Goal: Information Seeking & Learning: Check status

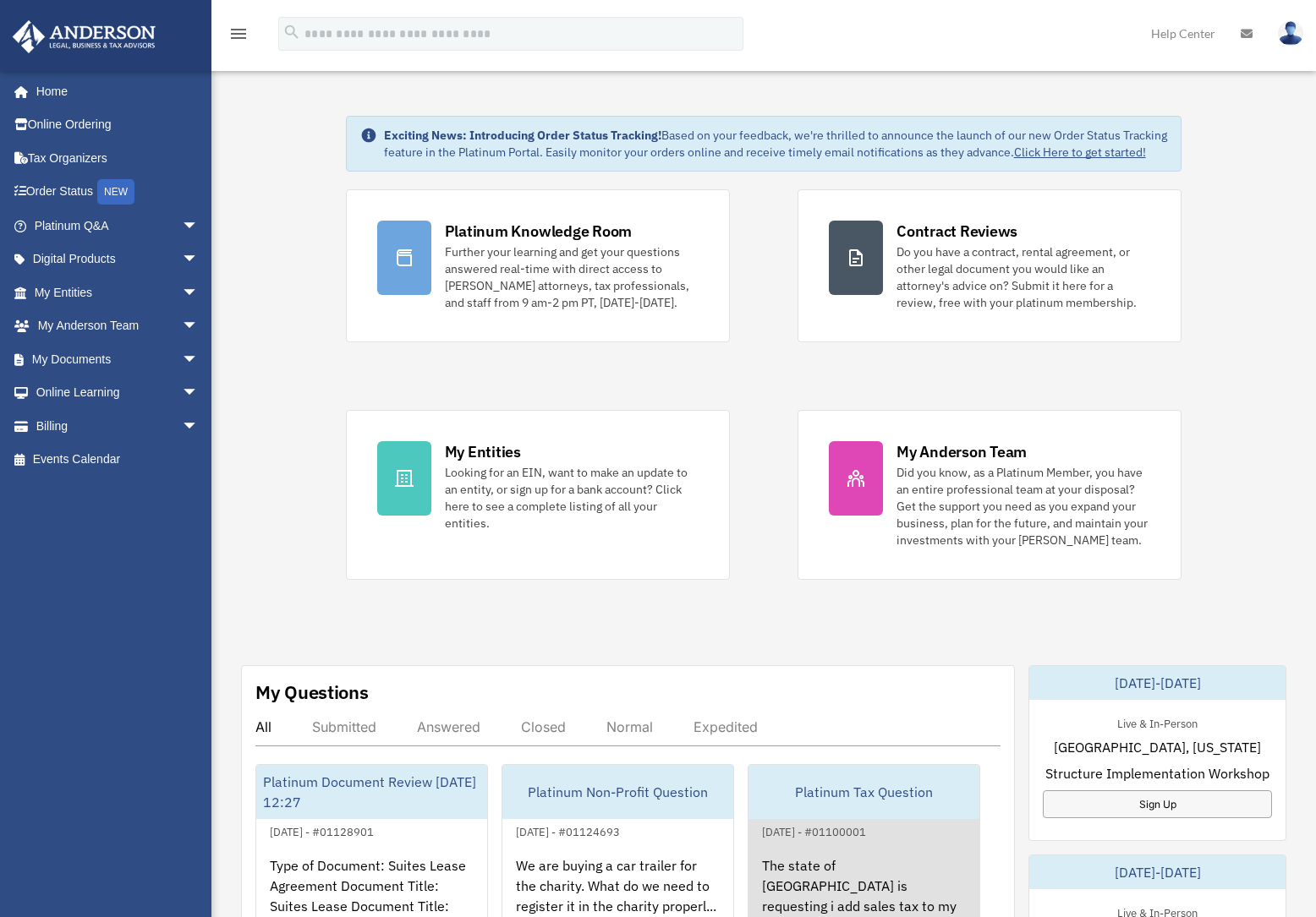
scroll to position [338, 0]
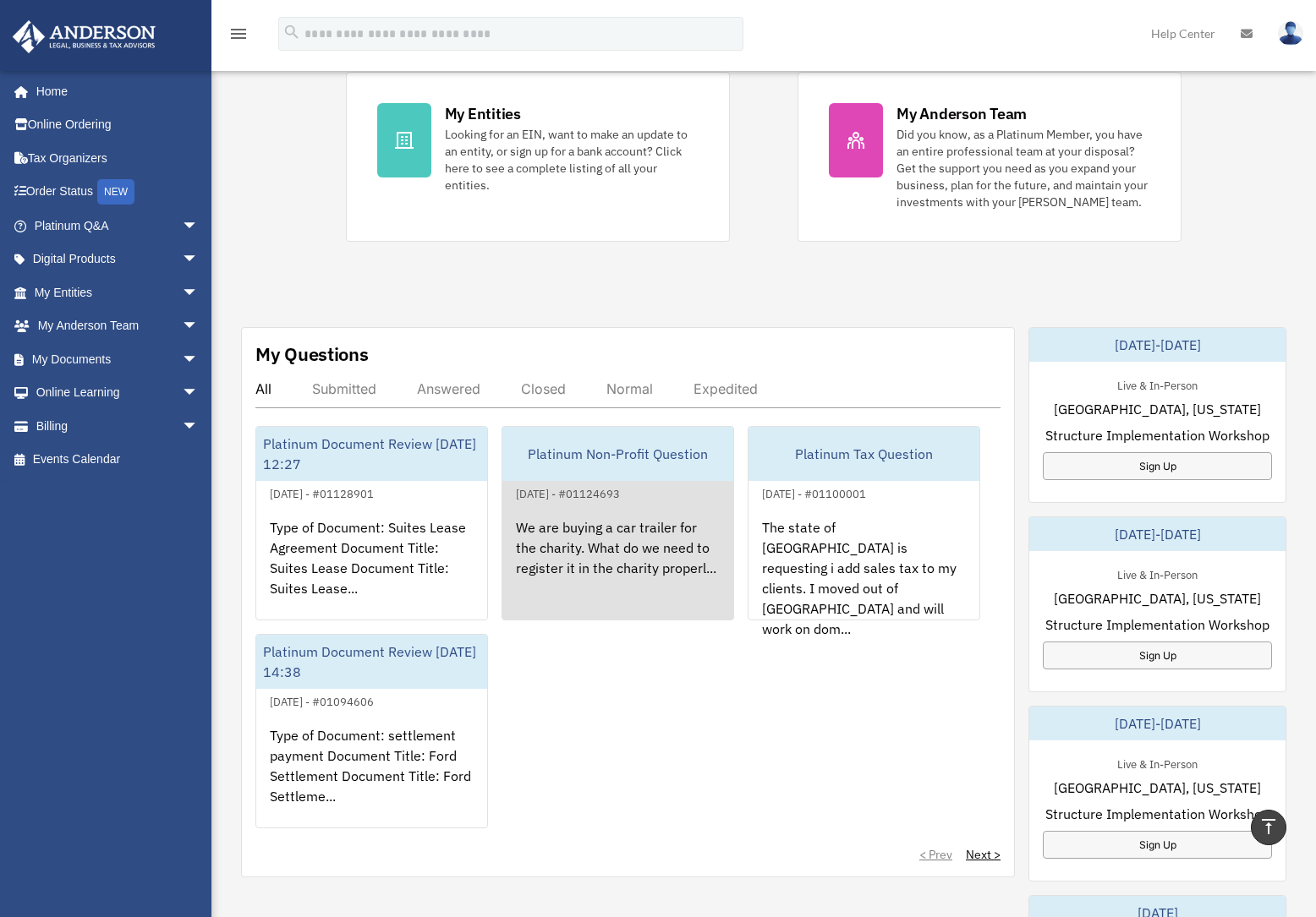
click at [637, 557] on div "We are buying a car trailer for the charity. What do we need to register it in …" at bounding box center [617, 569] width 231 height 132
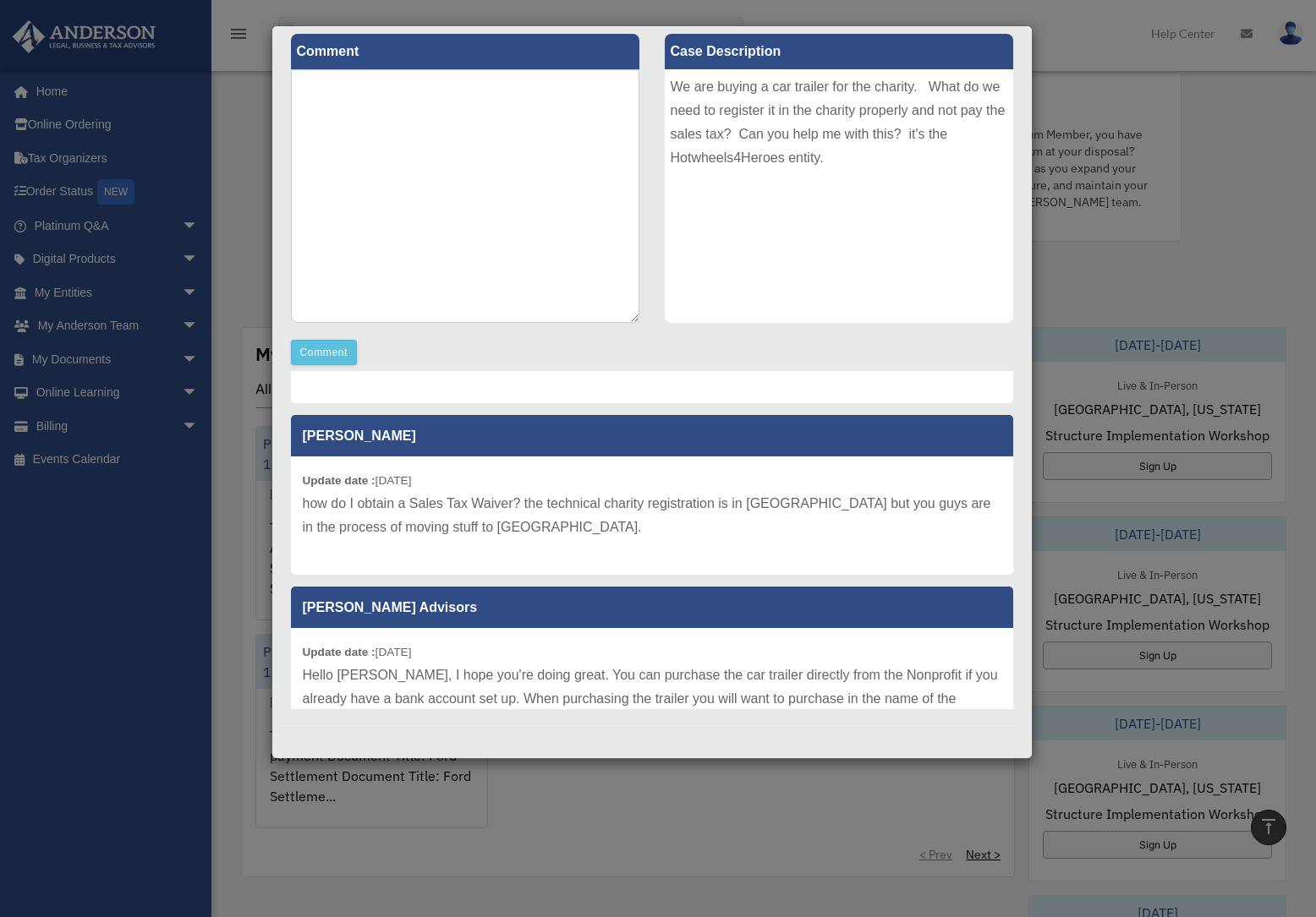
scroll to position [295, 0]
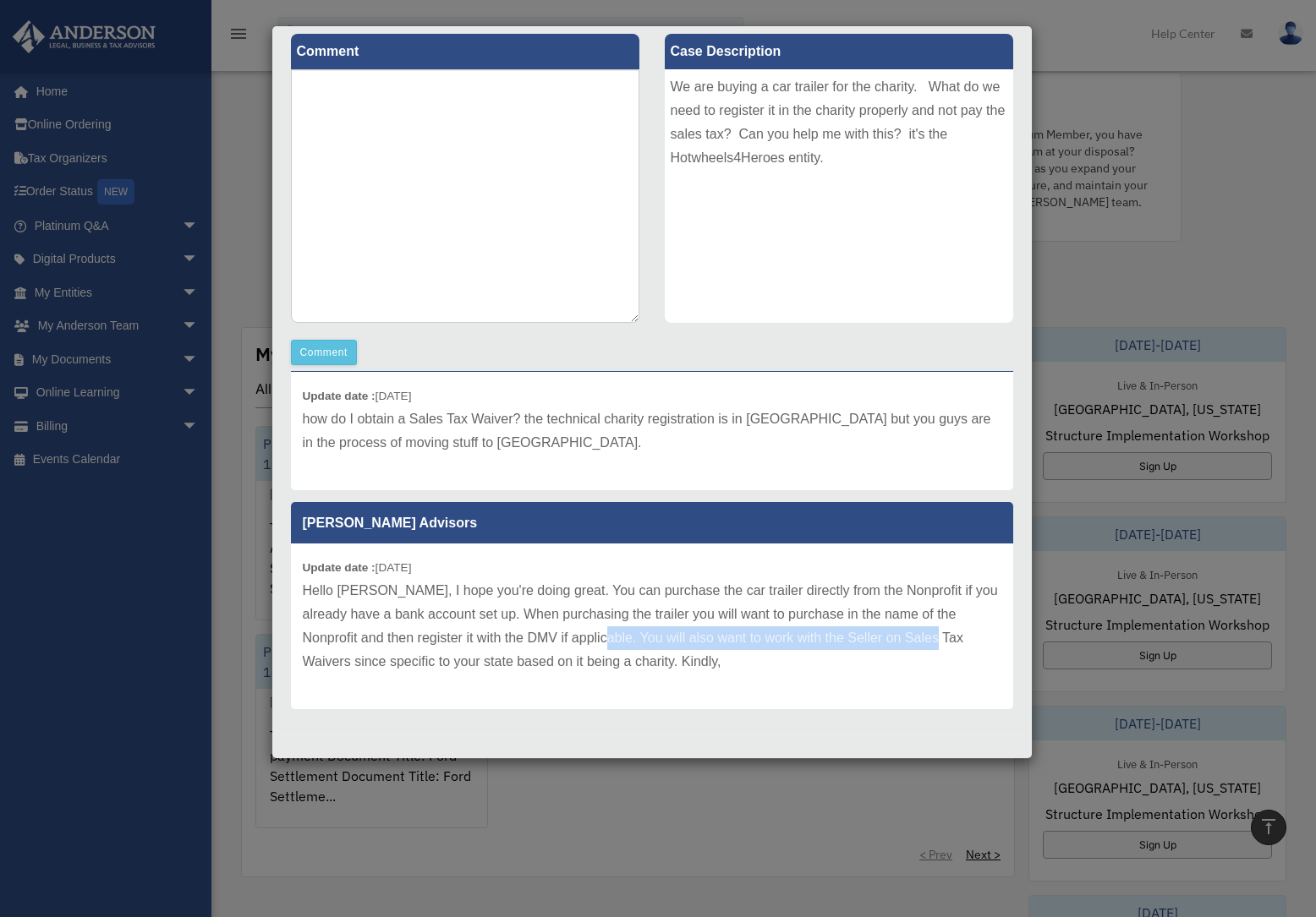
drag, startPoint x: 588, startPoint y: 636, endPoint x: 891, endPoint y: 632, distance: 303.0
click at [925, 633] on p "Hello [PERSON_NAME], I hope you're doing great. You can purchase the car traile…" at bounding box center [652, 626] width 698 height 95
click at [758, 633] on p "Hello [PERSON_NAME], I hope you're doing great. You can purchase the car traile…" at bounding box center [652, 626] width 698 height 95
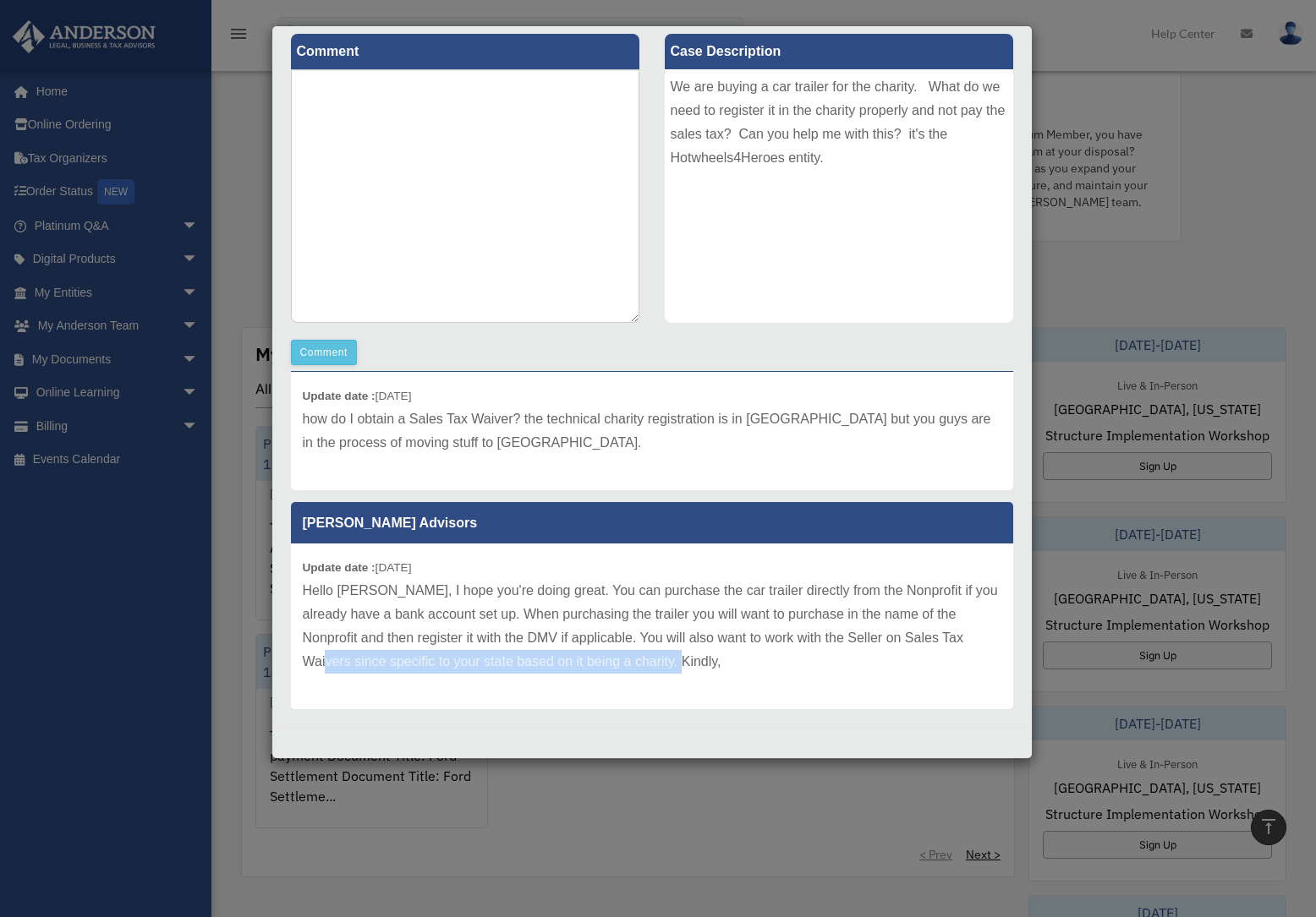
drag, startPoint x: 313, startPoint y: 659, endPoint x: 734, endPoint y: 657, distance: 421.0
click at [734, 657] on p "Hello [PERSON_NAME], I hope you're doing great. You can purchase the car traile…" at bounding box center [652, 626] width 698 height 95
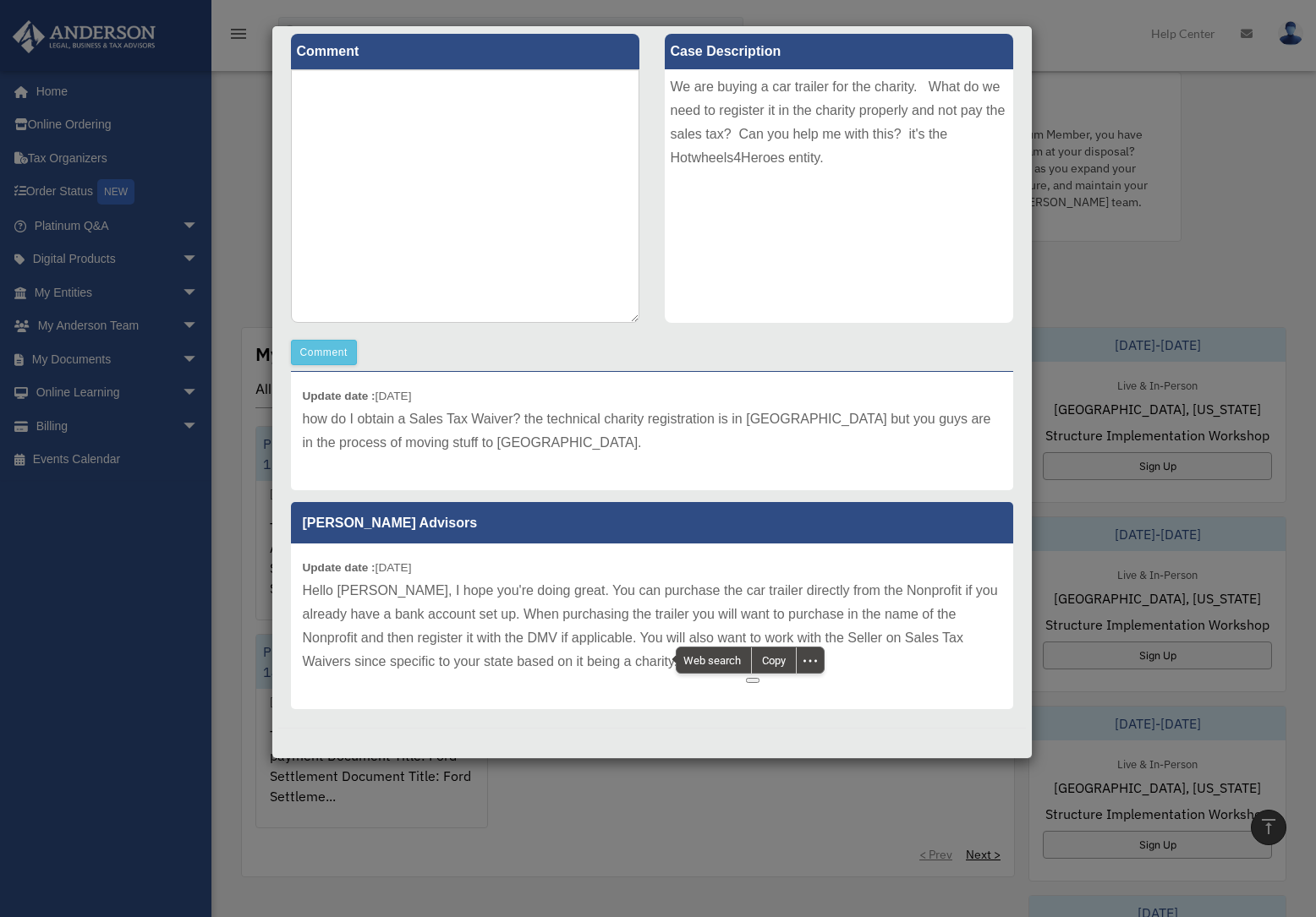
click at [785, 591] on p "Hello [PERSON_NAME], I hope you're doing great. You can purchase the car traile…" at bounding box center [652, 626] width 698 height 95
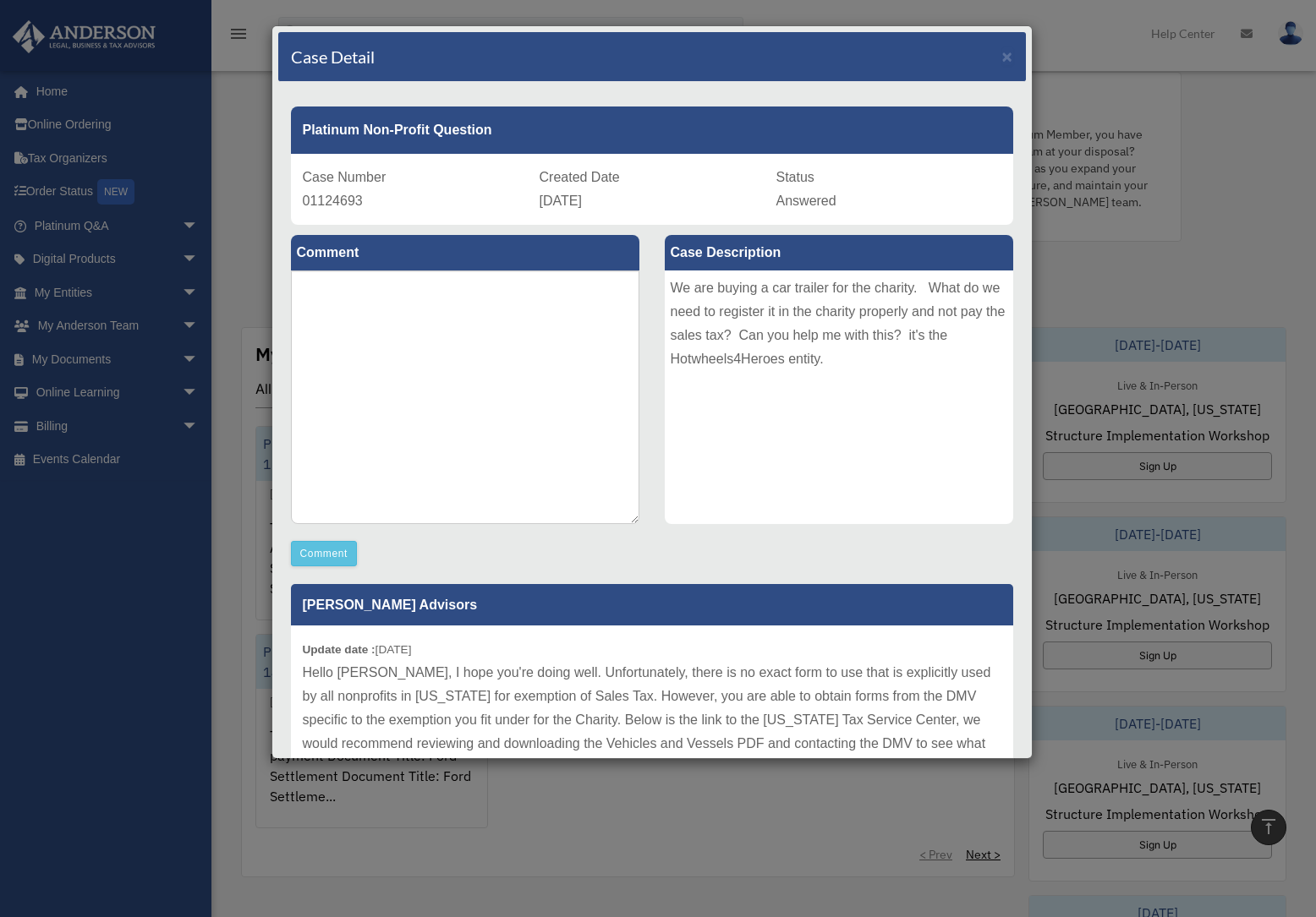
scroll to position [169, 0]
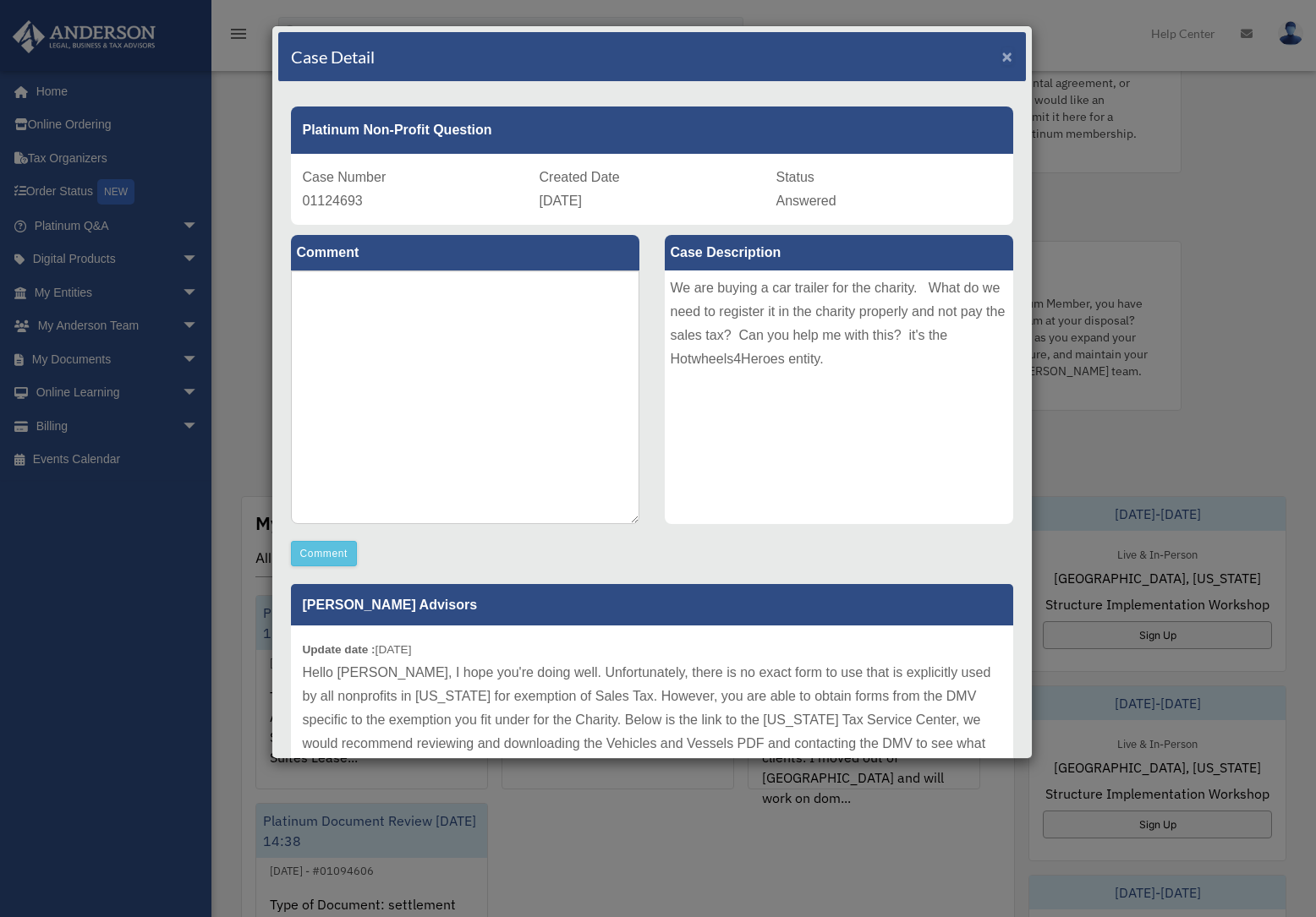
click at [1002, 57] on span "×" at bounding box center [1008, 56] width 11 height 19
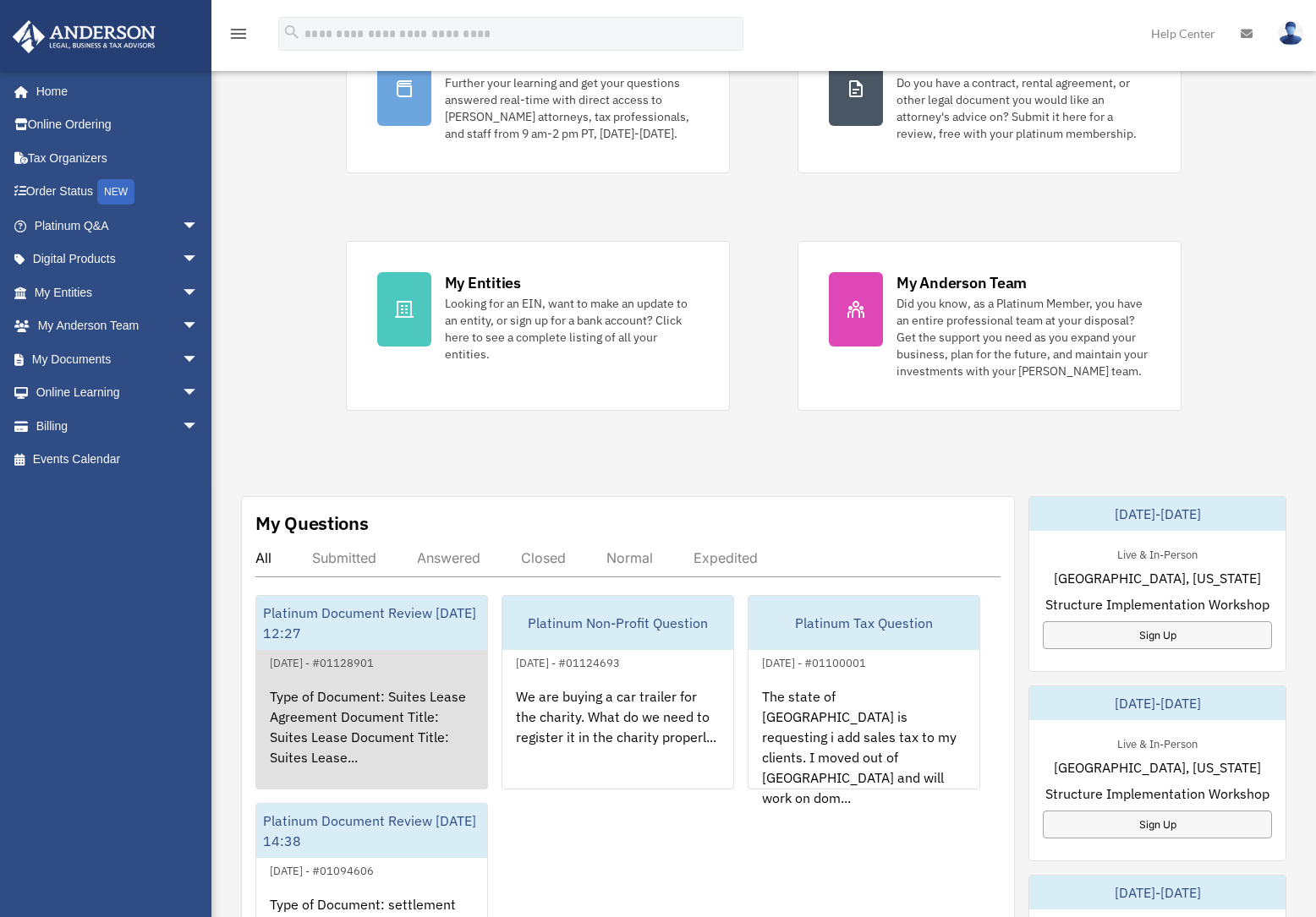
click at [352, 717] on div "Type of Document: Suites Lease Agreement Document Title: Suites Lease Document …" at bounding box center [371, 738] width 231 height 132
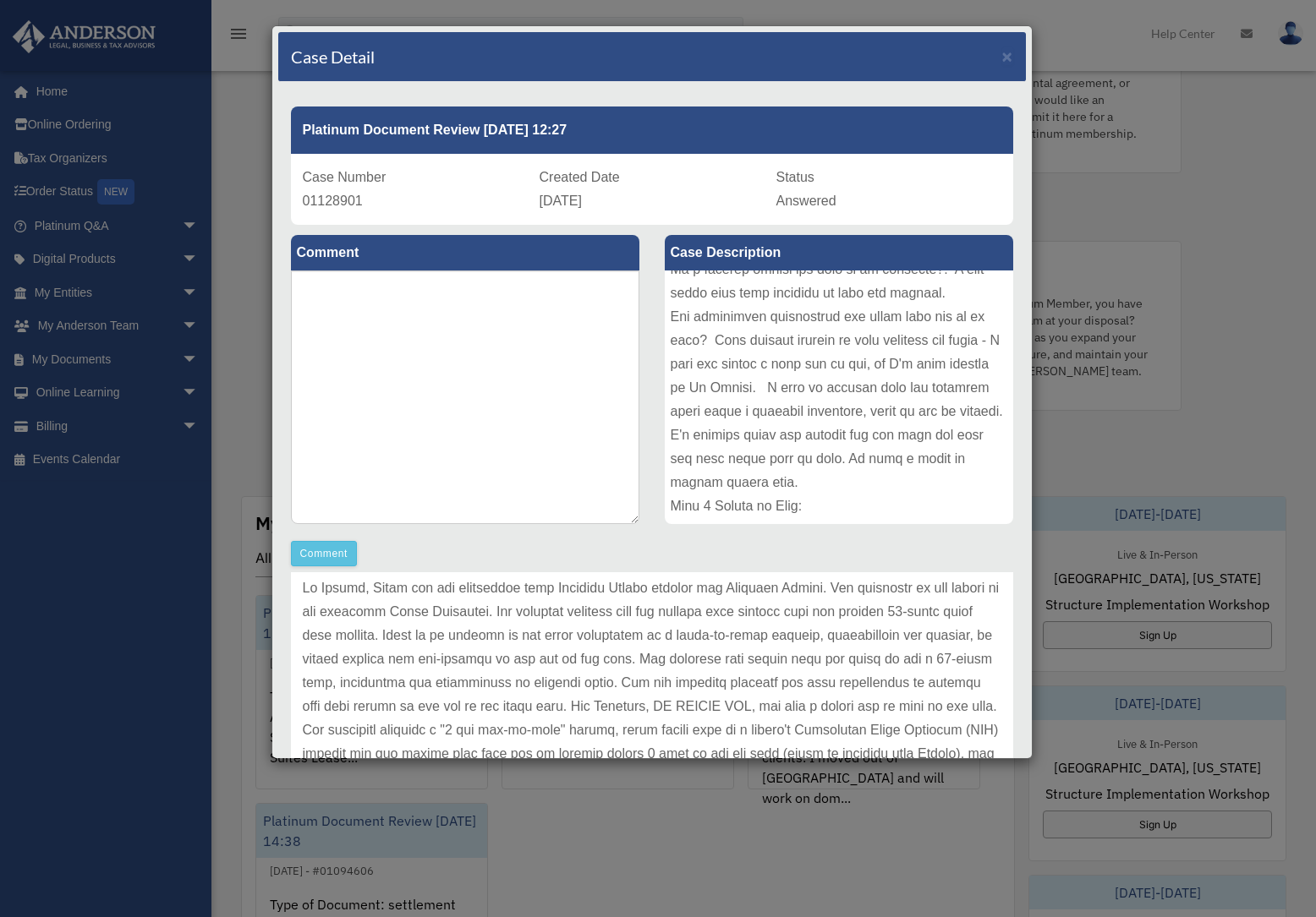
scroll to position [516, 0]
click at [714, 496] on div at bounding box center [838, 396] width 348 height 253
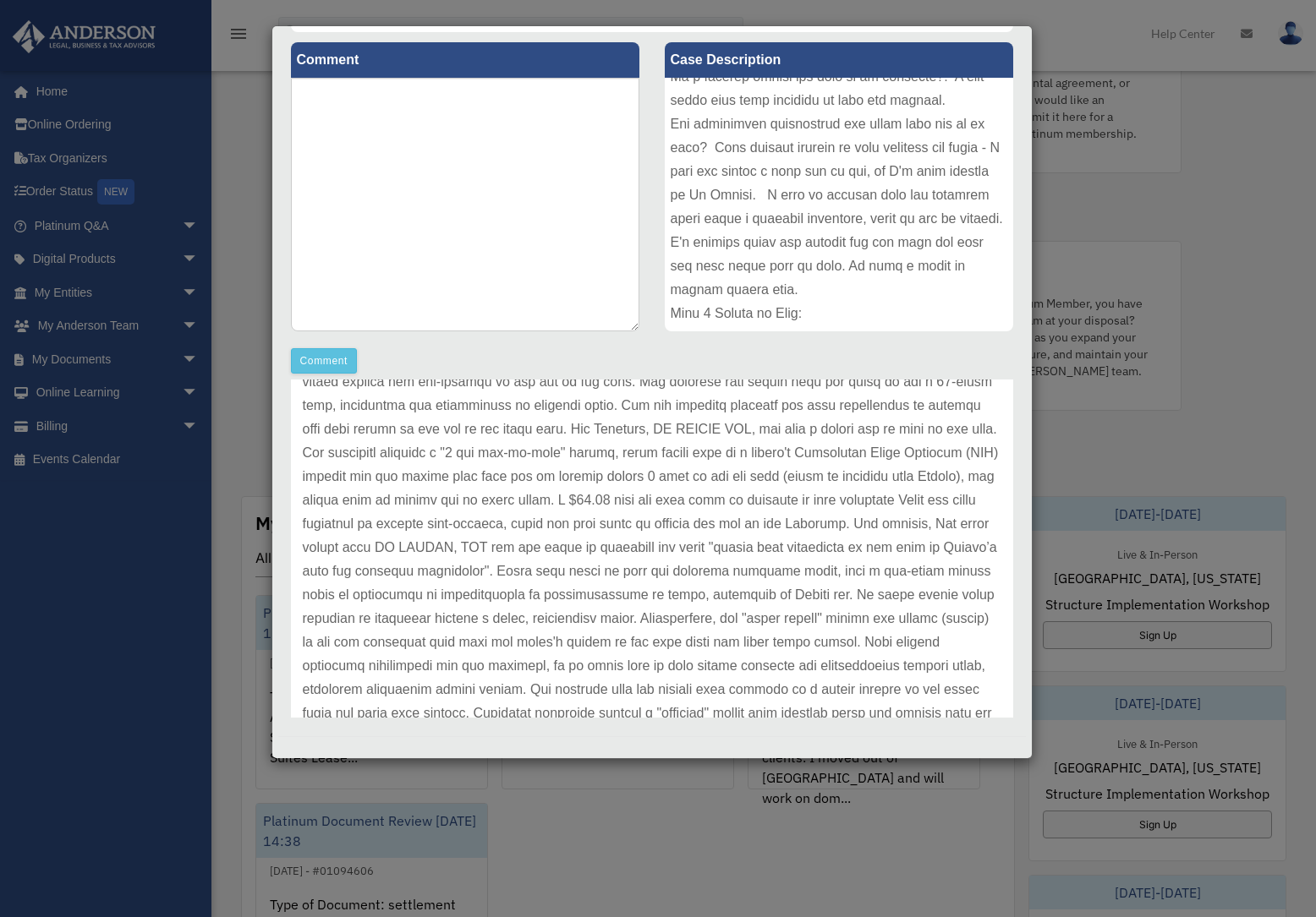
scroll to position [201, 0]
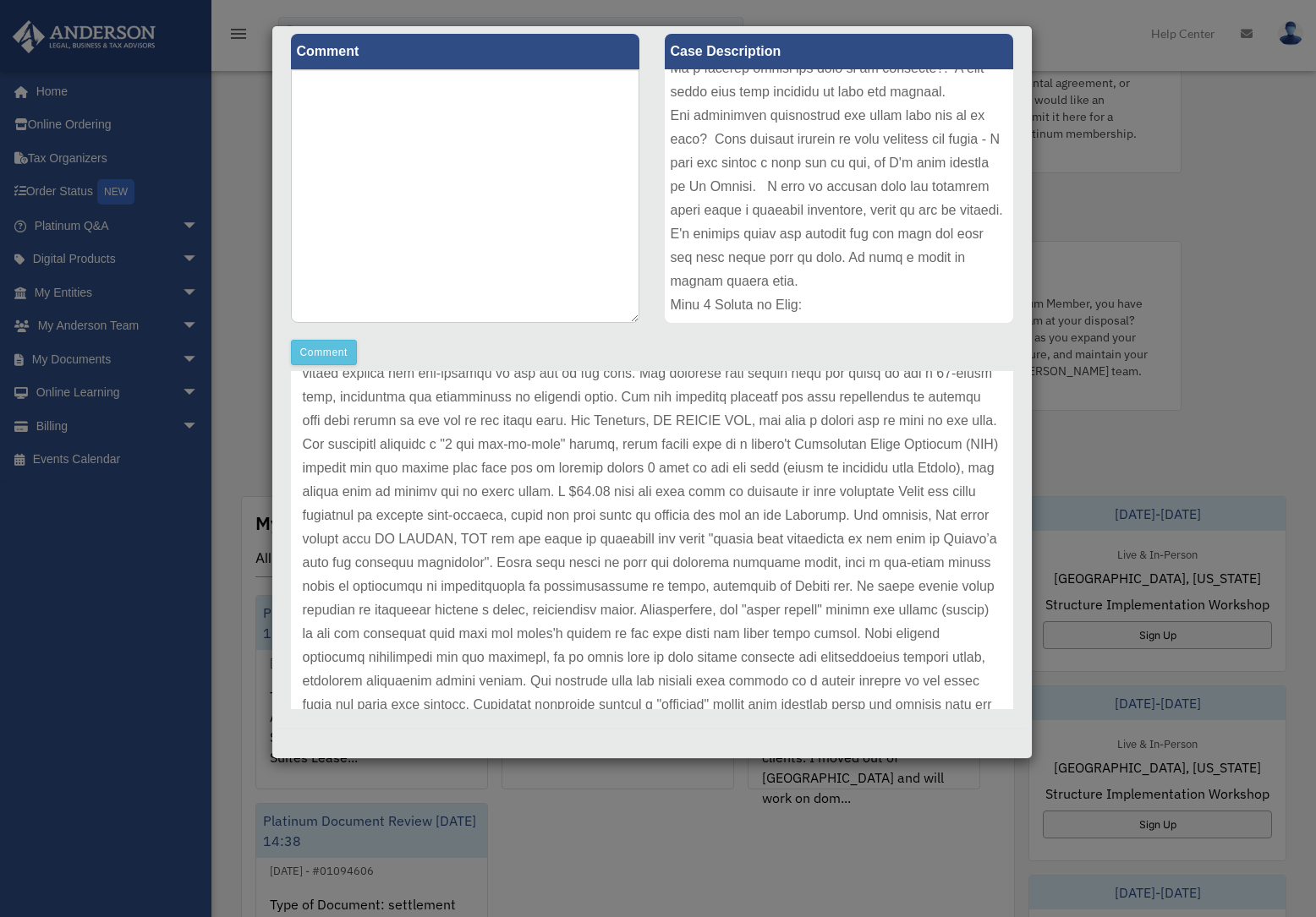
click at [484, 516] on p at bounding box center [652, 587] width 698 height 592
click at [484, 514] on p at bounding box center [652, 587] width 698 height 592
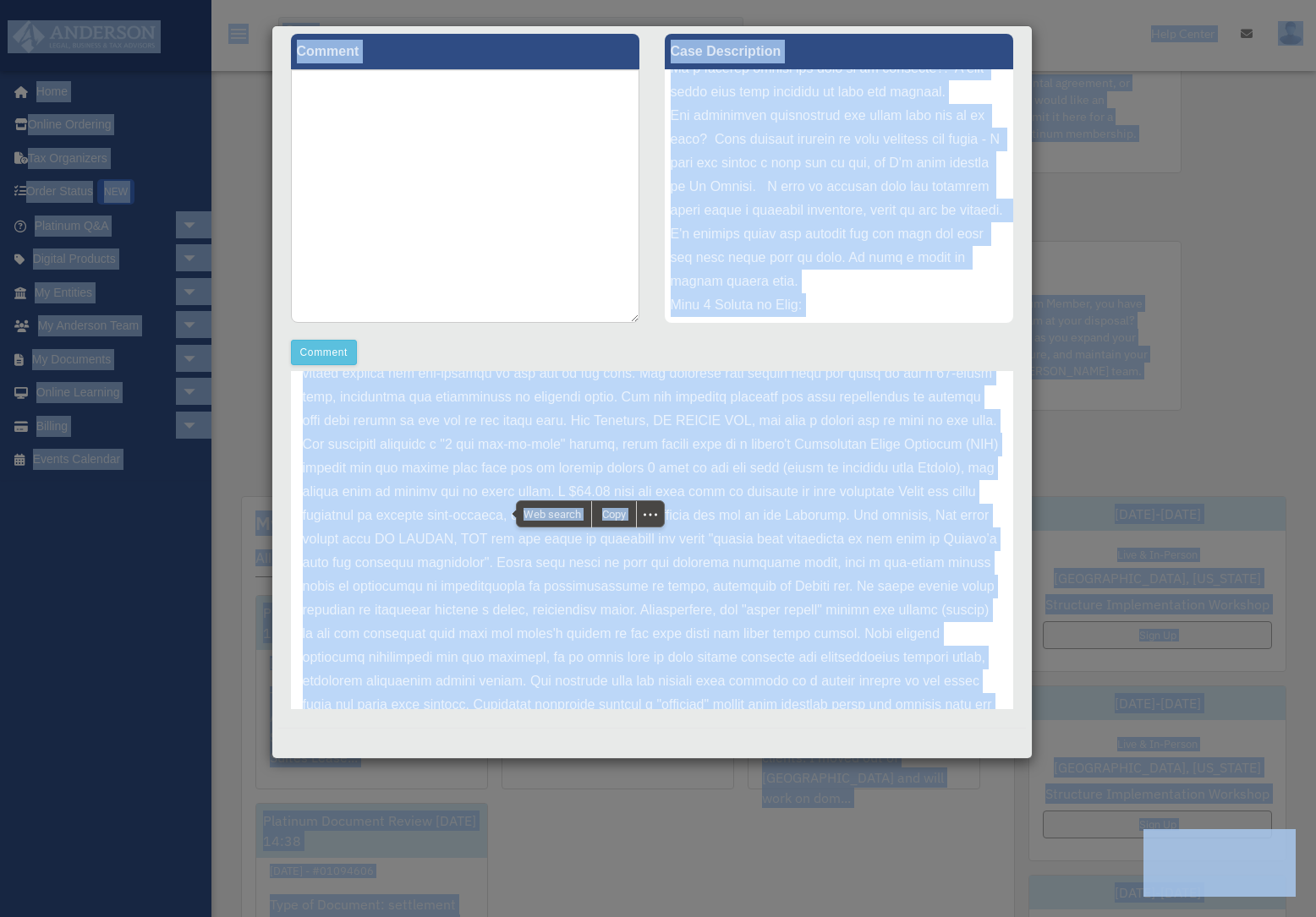
click at [504, 587] on p at bounding box center [652, 587] width 698 height 592
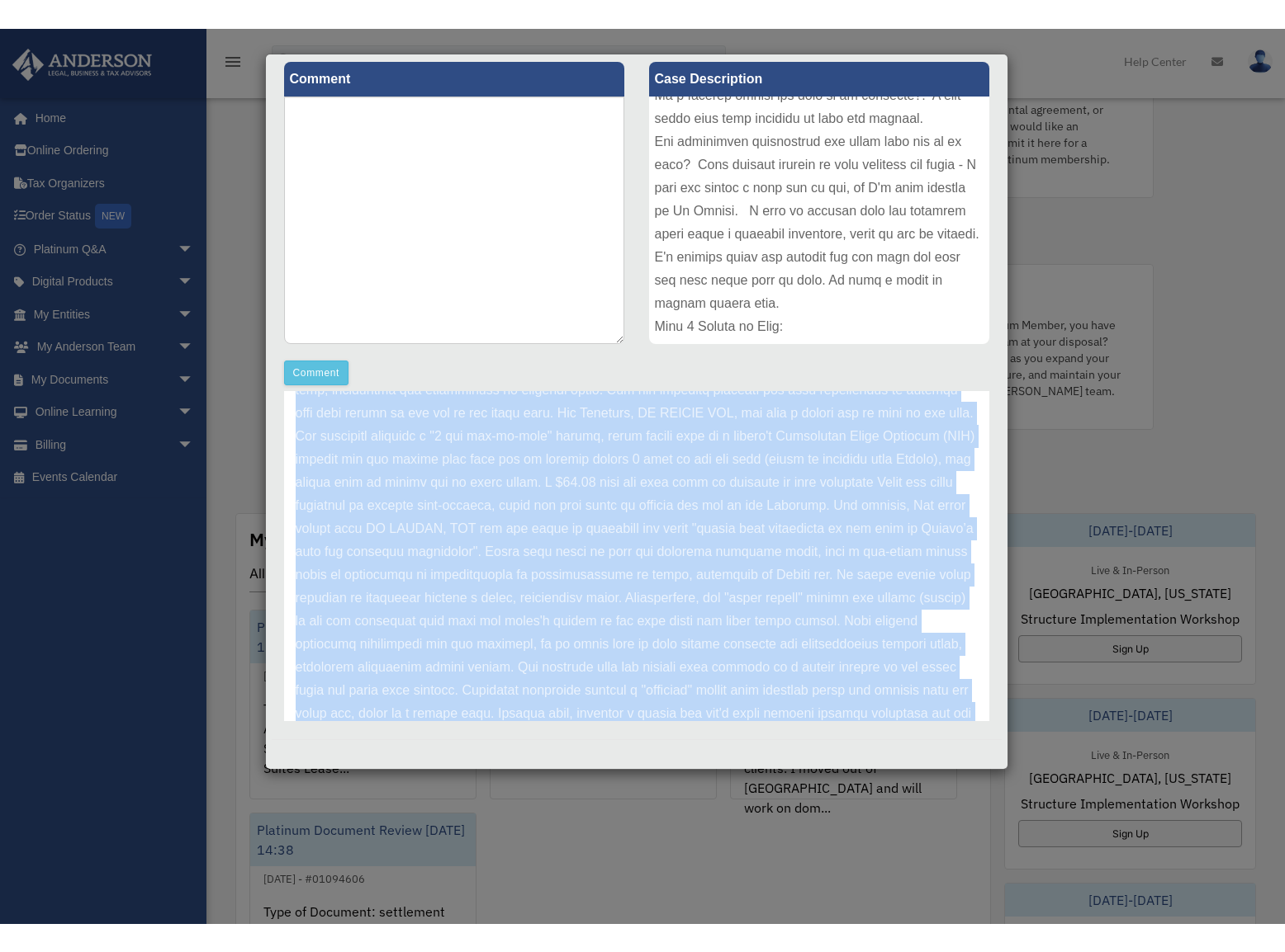
scroll to position [369, 0]
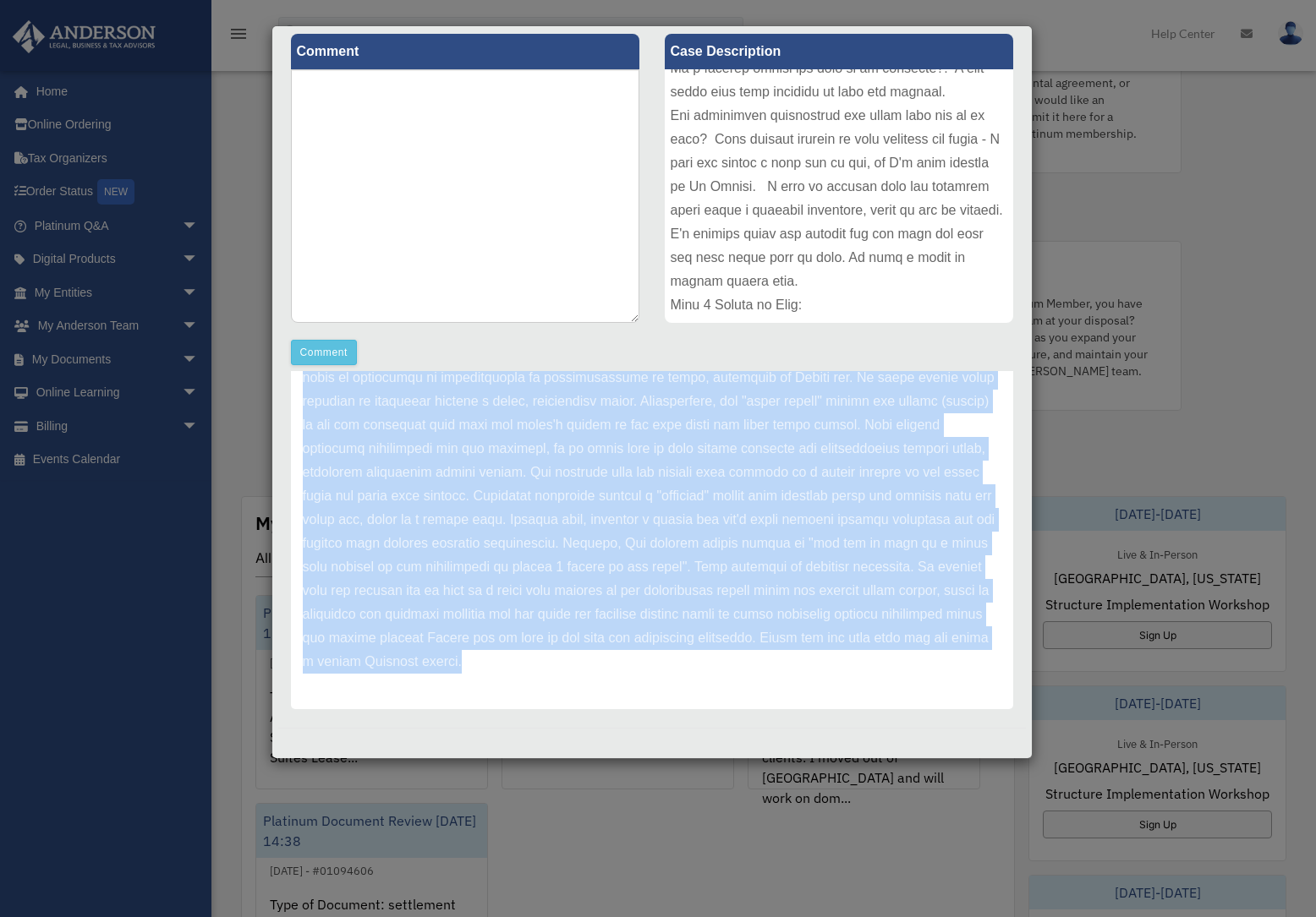
drag, startPoint x: 363, startPoint y: 470, endPoint x: 819, endPoint y: 724, distance: 522.0
click at [819, 724] on div "Platinum Document Review [DATE] 12:27 Case Number 01128901 Created Date [DATE] …" at bounding box center [652, 303] width 748 height 847
copy p "Thank you for submitting your Document Review through the Platinum Portal. The …"
click at [601, 499] on p at bounding box center [652, 377] width 698 height 592
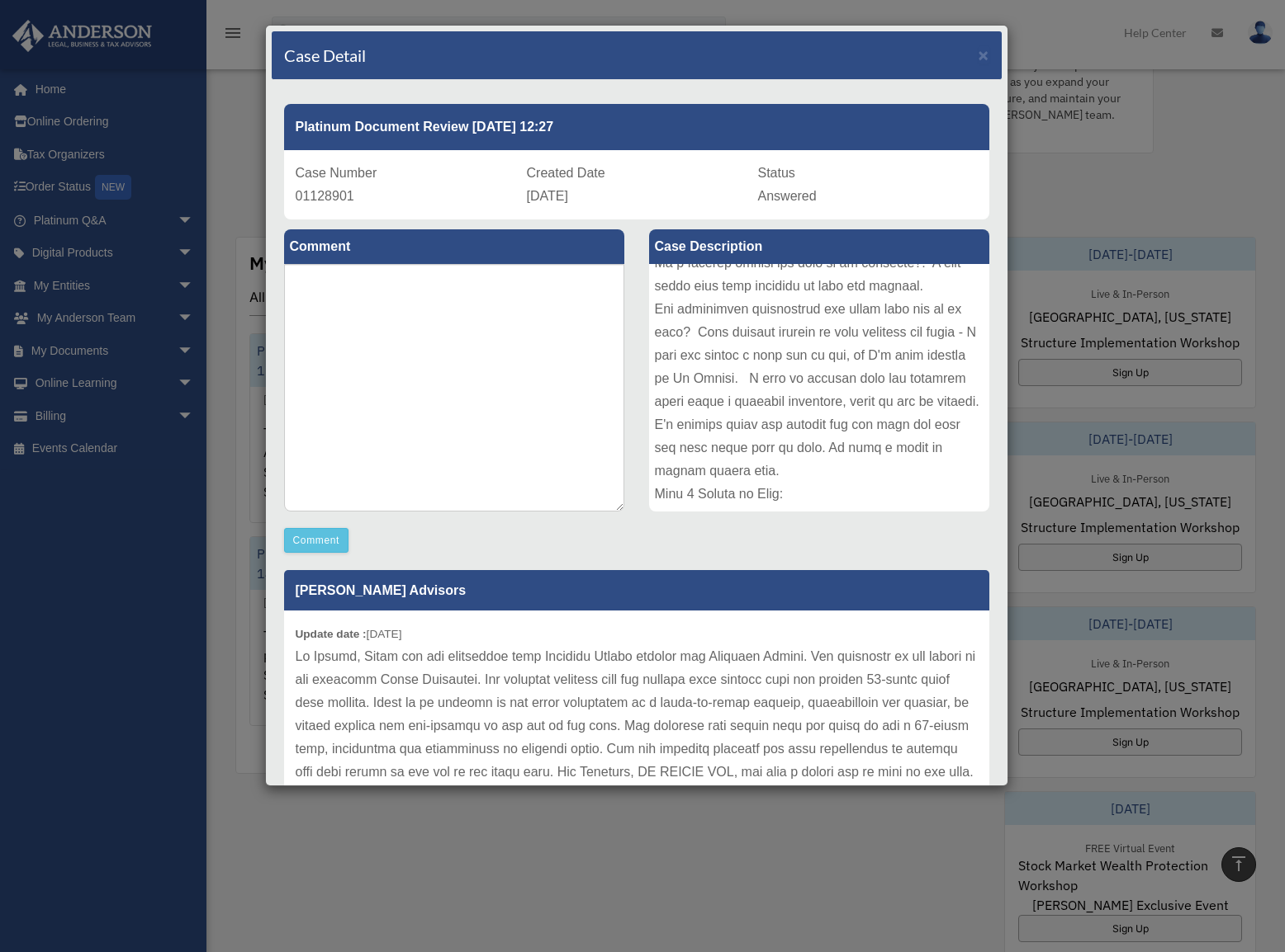
scroll to position [330, 0]
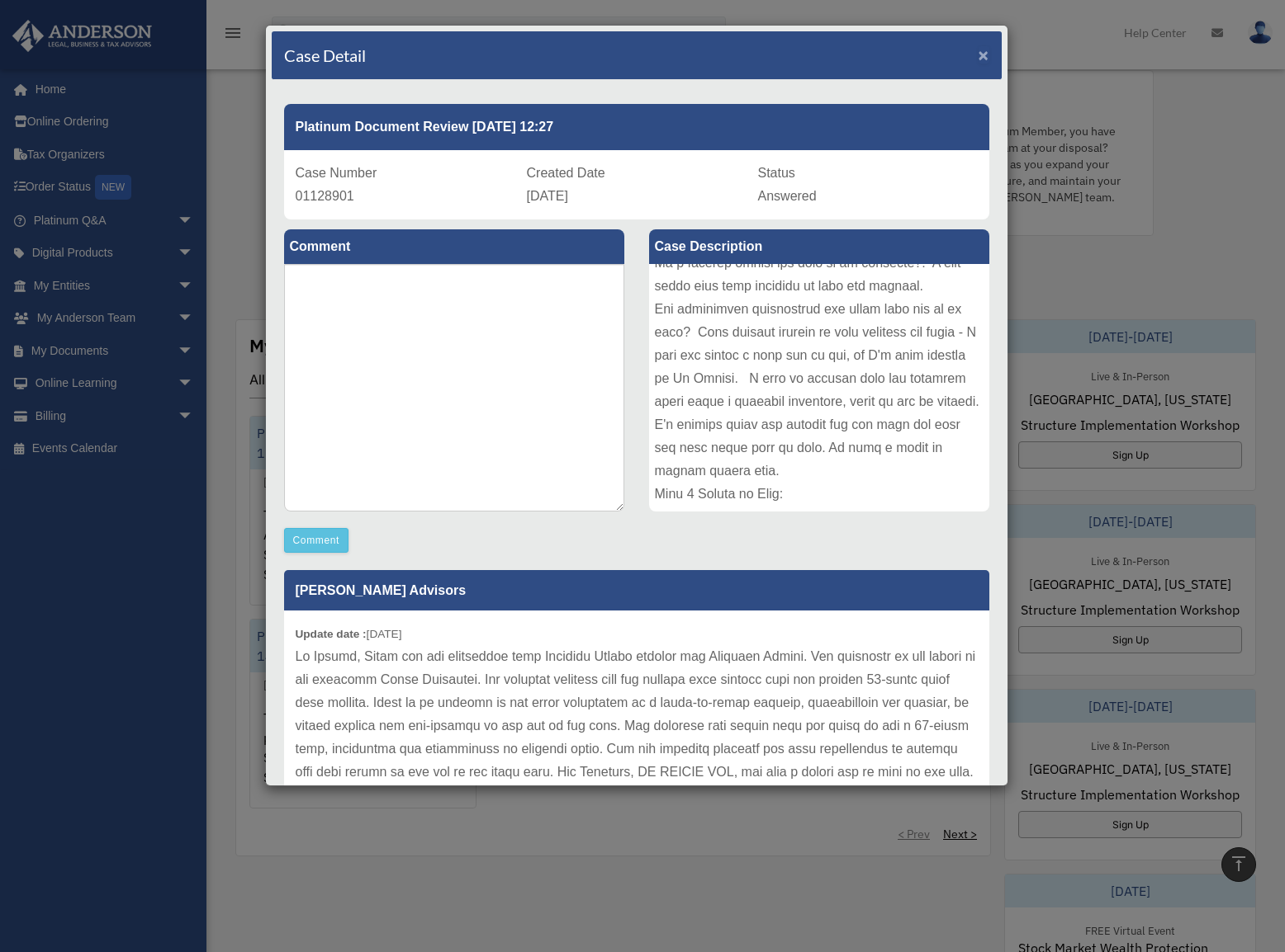
click at [978, 56] on span "×" at bounding box center [984, 55] width 11 height 19
